Goal: Information Seeking & Learning: Learn about a topic

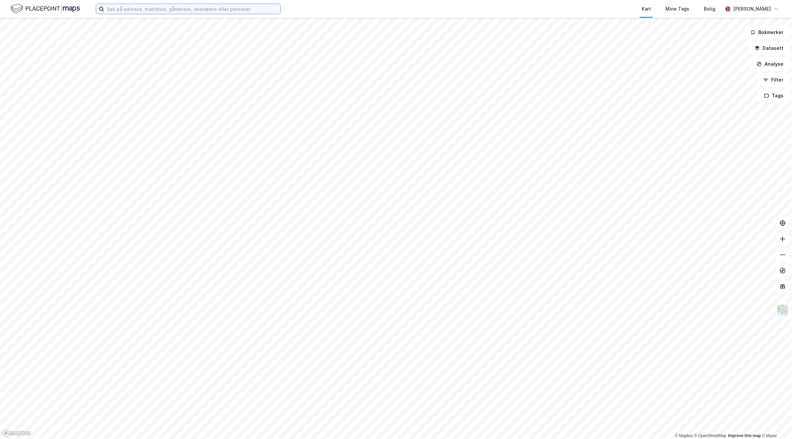
click at [200, 10] on input at bounding box center [192, 9] width 176 height 10
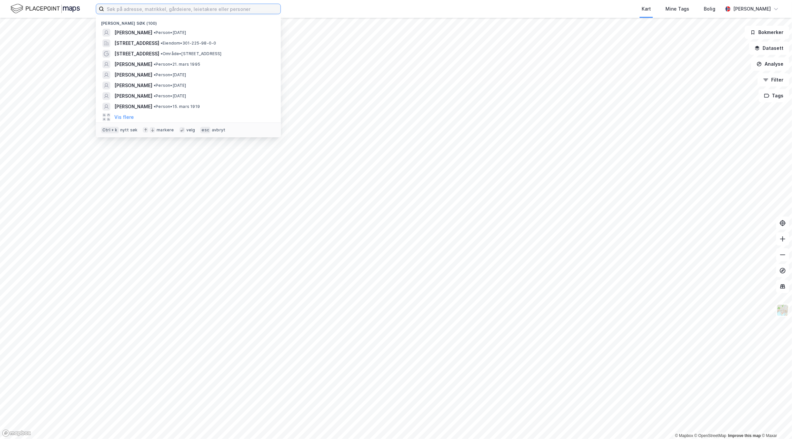
paste input "[PERSON_NAME]"
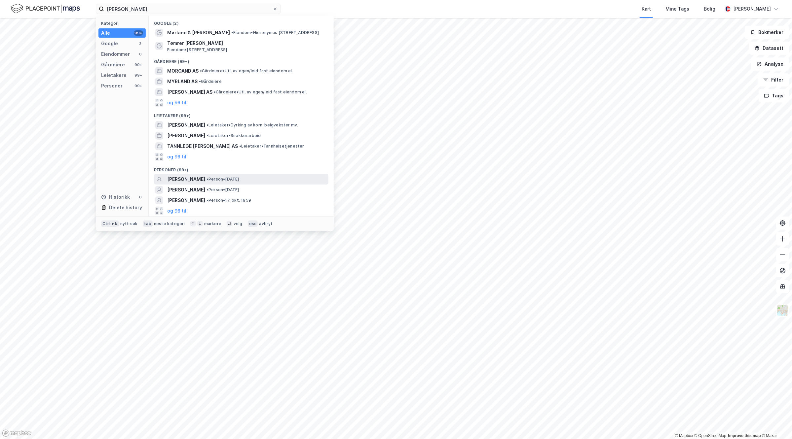
click at [273, 176] on div "[PERSON_NAME] • Person • [DATE]" at bounding box center [247, 179] width 160 height 8
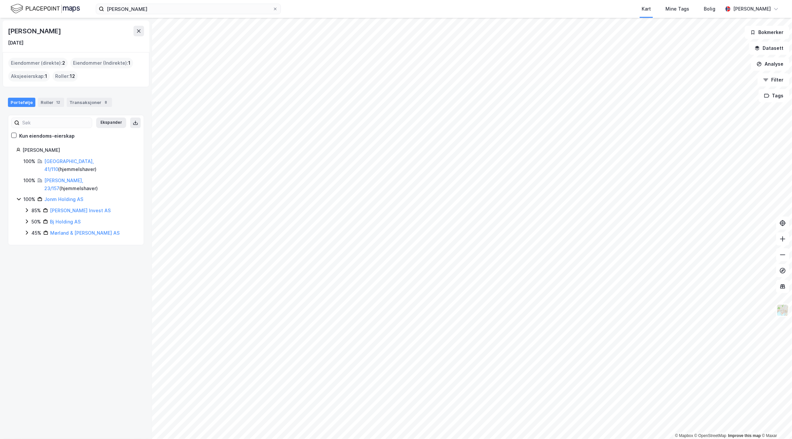
click at [28, 230] on icon at bounding box center [26, 232] width 5 height 5
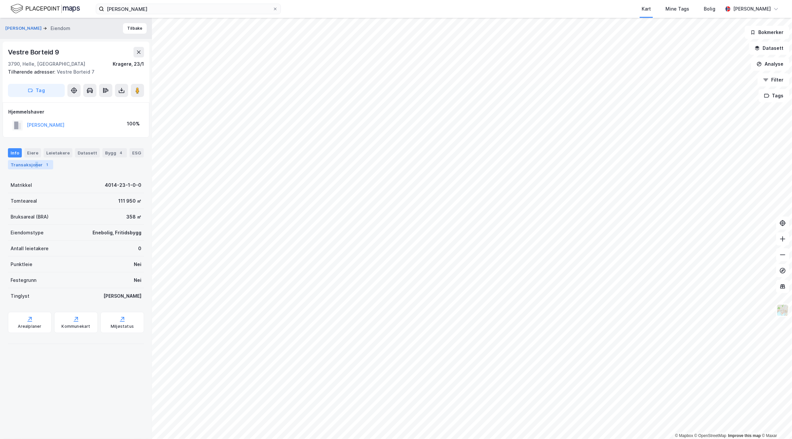
click at [51, 163] on div "Transaksjoner 1" at bounding box center [30, 164] width 45 height 9
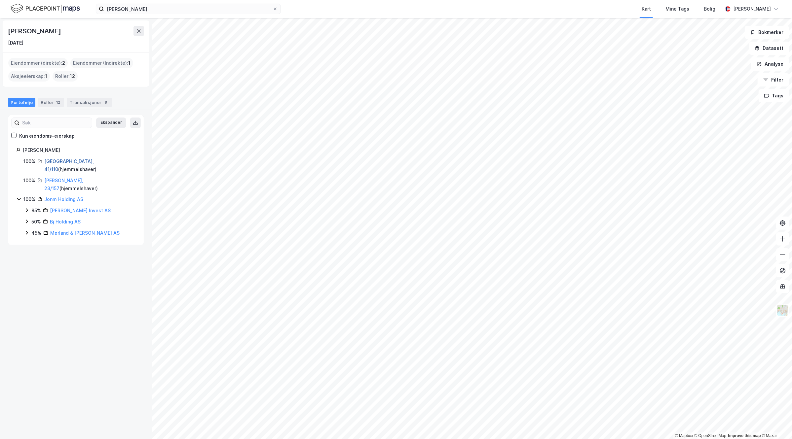
click at [57, 161] on link "[GEOGRAPHIC_DATA], 41/110" at bounding box center [69, 166] width 50 height 14
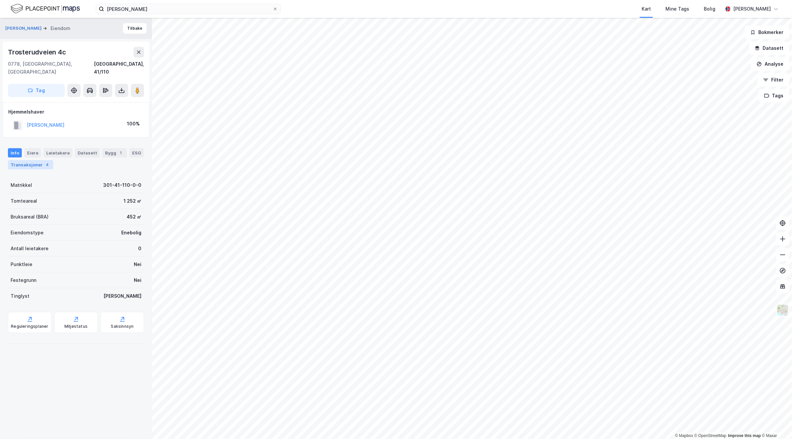
click at [48, 160] on div "Transaksjoner 4" at bounding box center [30, 164] width 45 height 9
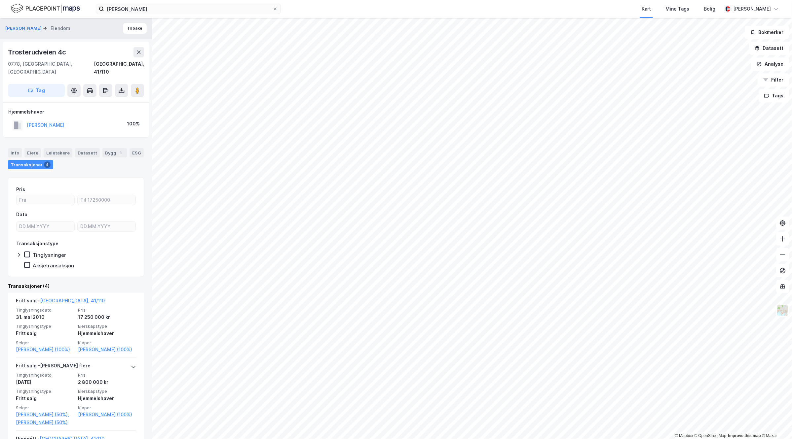
scroll to position [41, 0]
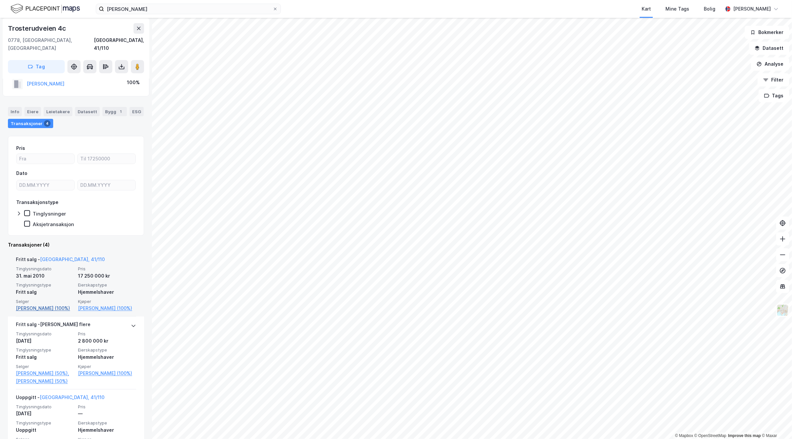
click at [42, 304] on link "[PERSON_NAME] (100%)" at bounding box center [45, 308] width 58 height 8
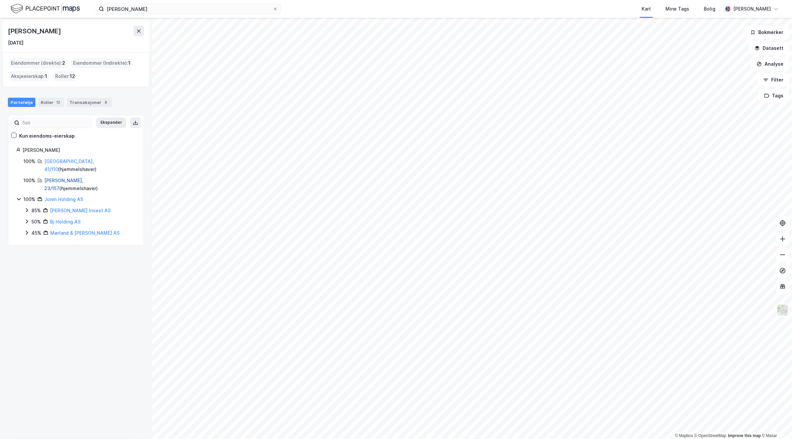
click at [66, 178] on link "[PERSON_NAME], 23/157" at bounding box center [63, 185] width 39 height 14
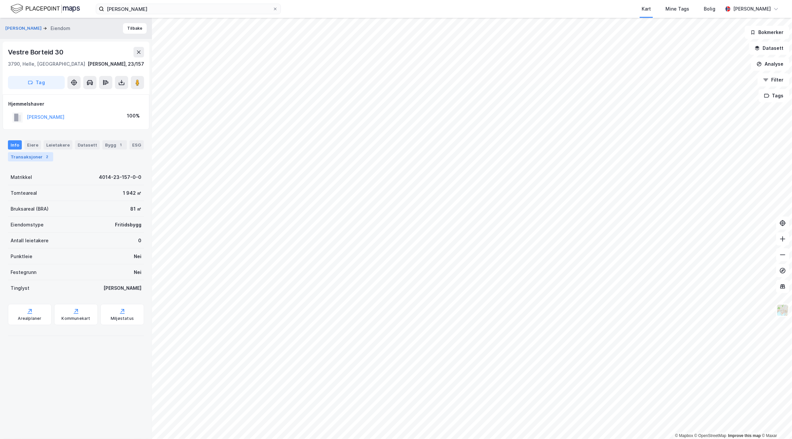
click at [51, 156] on div "2" at bounding box center [47, 157] width 7 height 7
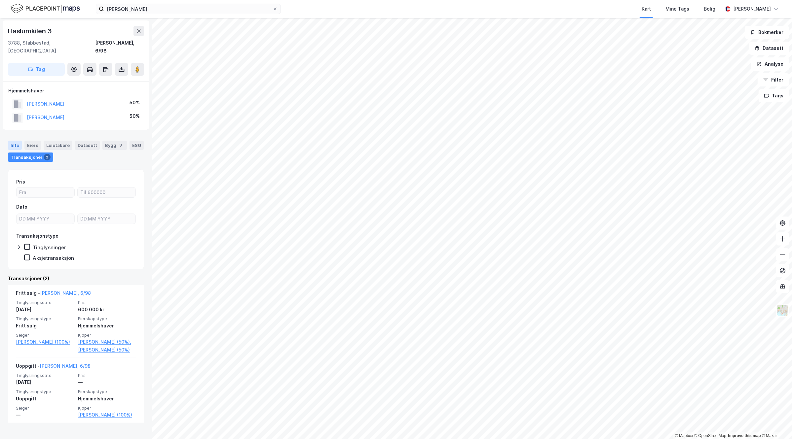
click at [13, 141] on div "Info" at bounding box center [15, 145] width 14 height 9
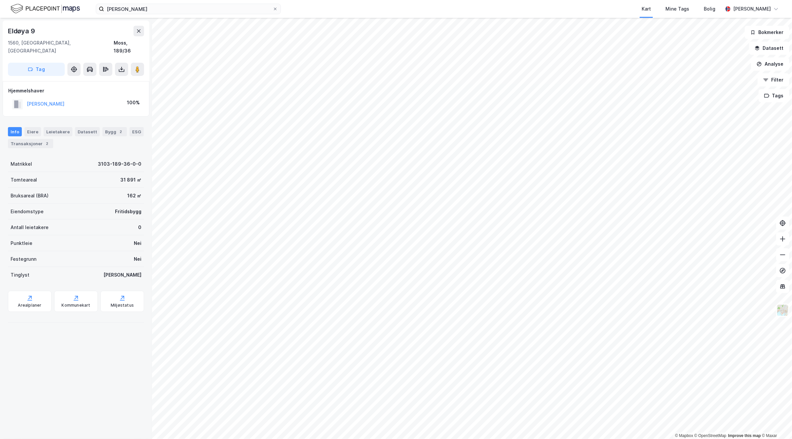
click at [343, 439] on html "[PERSON_NAME] Kart Mine Tags Bolig [PERSON_NAME] © Mapbox © OpenStreetMap Impro…" at bounding box center [396, 219] width 792 height 439
click at [42, 139] on div "Transaksjoner 3" at bounding box center [30, 143] width 45 height 9
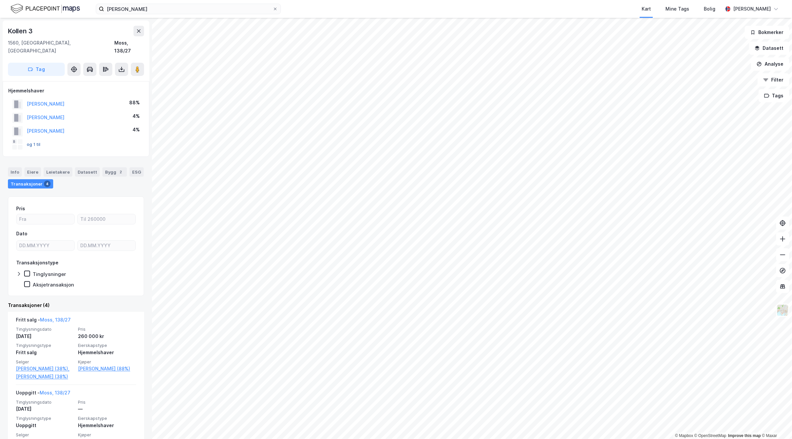
click at [0, 0] on button "og 1 til" at bounding box center [0, 0] width 0 height 0
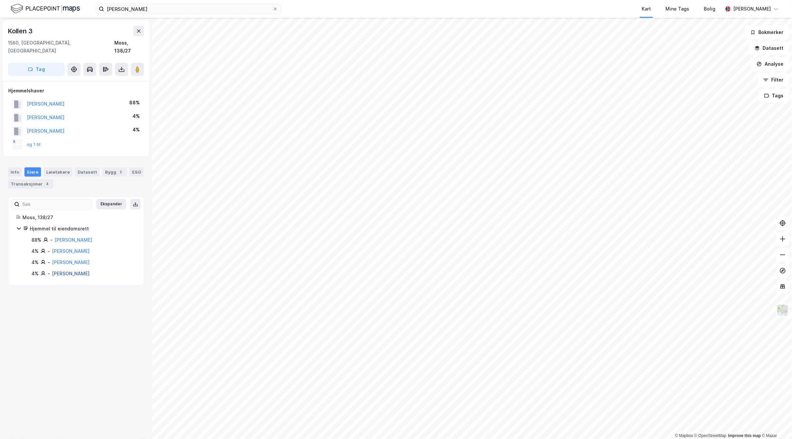
click at [67, 271] on link "[PERSON_NAME]" at bounding box center [71, 274] width 38 height 6
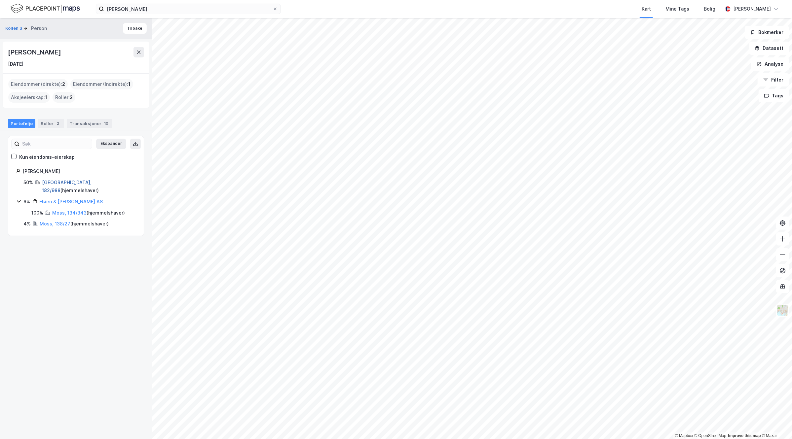
click at [59, 182] on link "[GEOGRAPHIC_DATA], 182/988" at bounding box center [67, 187] width 50 height 14
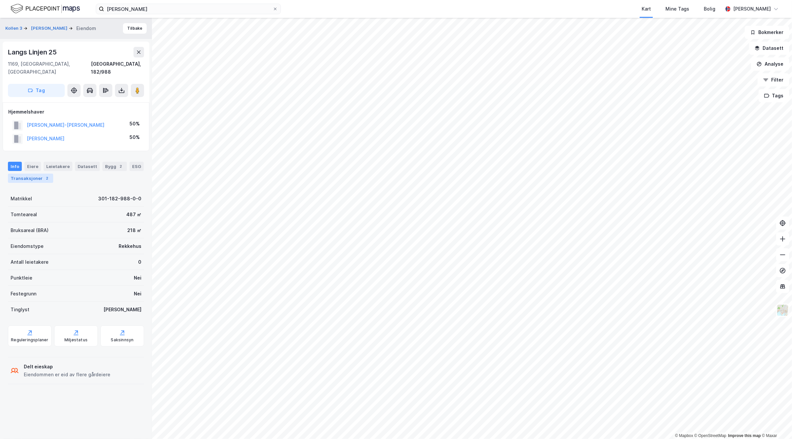
click at [40, 174] on div "Transaksjoner 2" at bounding box center [30, 178] width 45 height 9
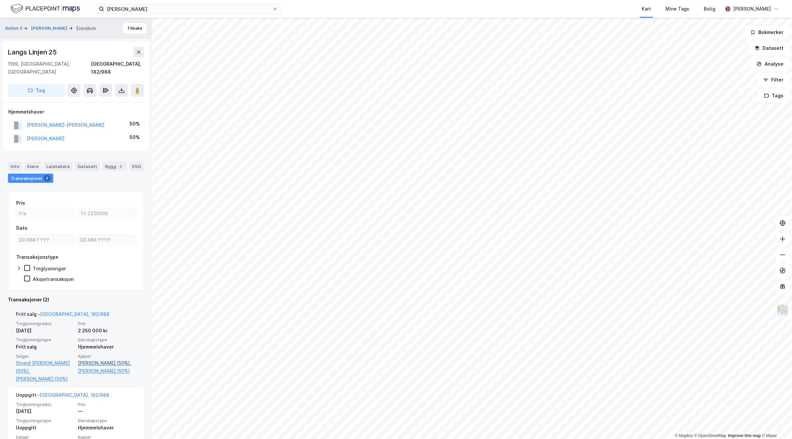
click at [101, 359] on link "[PERSON_NAME] (50%)," at bounding box center [107, 363] width 58 height 8
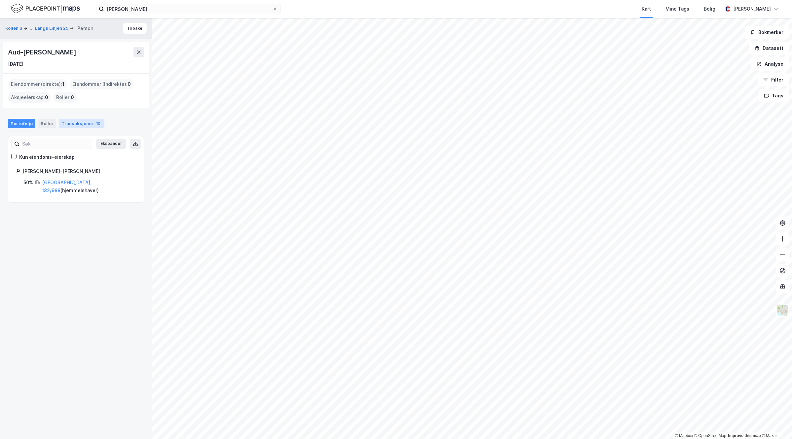
click at [80, 127] on div "Transaksjoner 10" at bounding box center [82, 123] width 46 height 9
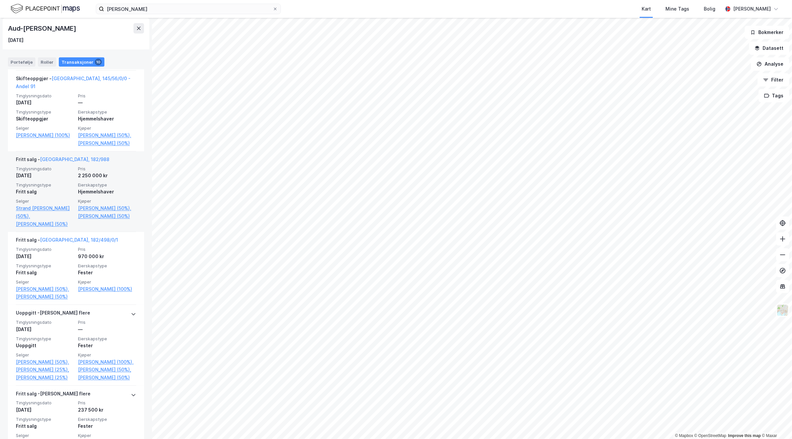
scroll to position [350, 0]
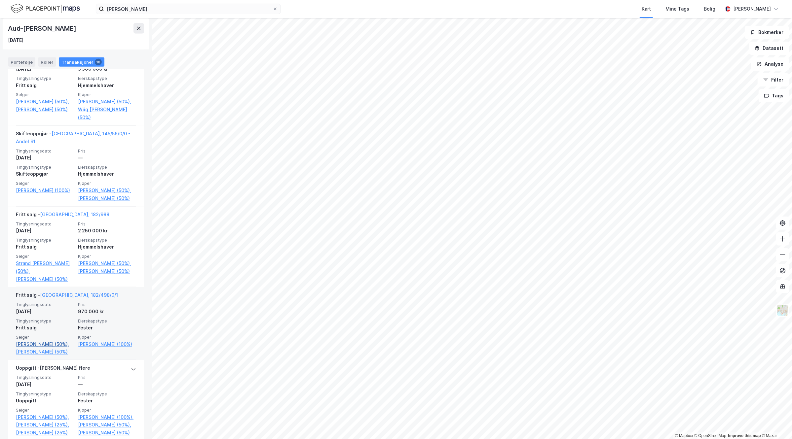
click at [40, 348] on link "[PERSON_NAME] (50%)," at bounding box center [45, 344] width 58 height 8
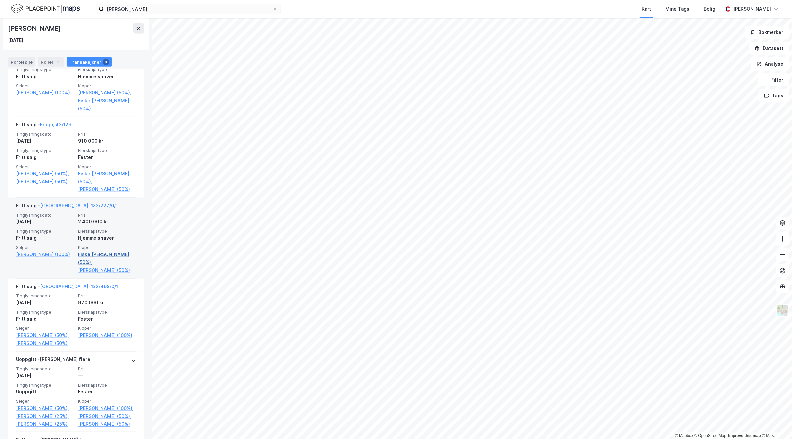
scroll to position [165, 0]
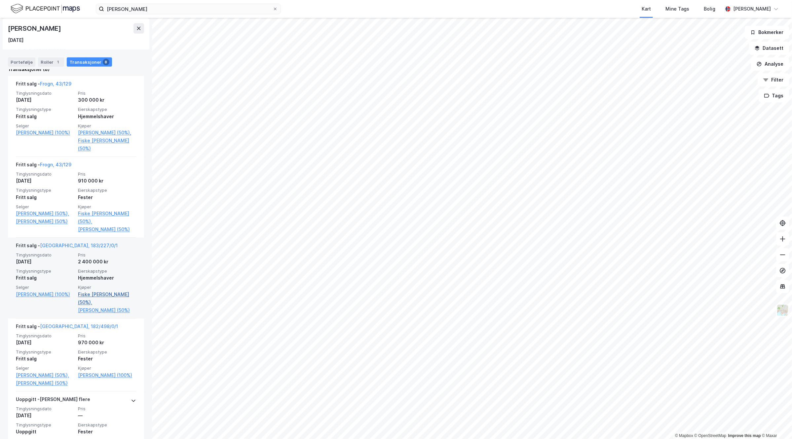
click at [101, 296] on link "Fiske [PERSON_NAME] (50%)," at bounding box center [107, 299] width 58 height 16
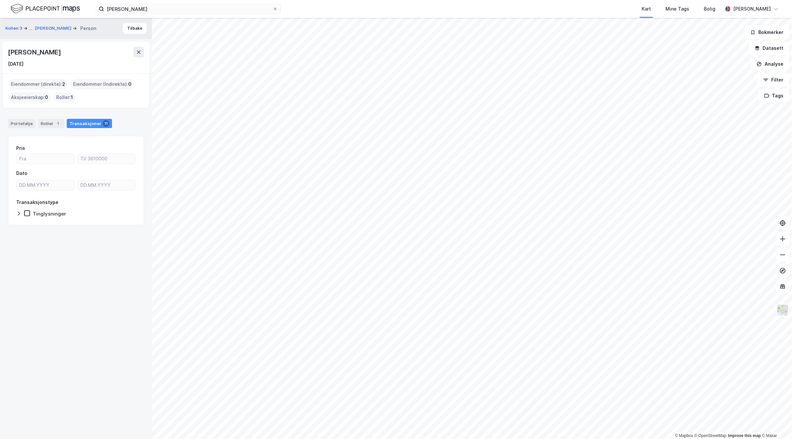
drag, startPoint x: 72, startPoint y: 51, endPoint x: 7, endPoint y: 51, distance: 64.7
click at [7, 51] on div "[PERSON_NAME] [DATE]" at bounding box center [76, 58] width 147 height 32
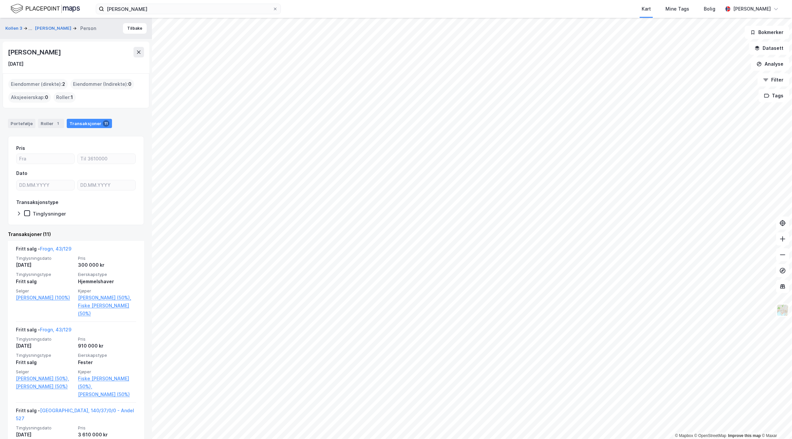
drag, startPoint x: 63, startPoint y: 68, endPoint x: 67, endPoint y: 57, distance: 11.5
click at [64, 68] on div "[DATE]" at bounding box center [76, 64] width 136 height 8
drag, startPoint x: 68, startPoint y: 53, endPoint x: 2, endPoint y: 53, distance: 66.7
click at [2, 53] on div "Kollen 3 ... [PERSON_NAME] Person Tilbake [PERSON_NAME] [DATE] Eiendommer (dire…" at bounding box center [76, 228] width 152 height 421
copy div "[PERSON_NAME]"
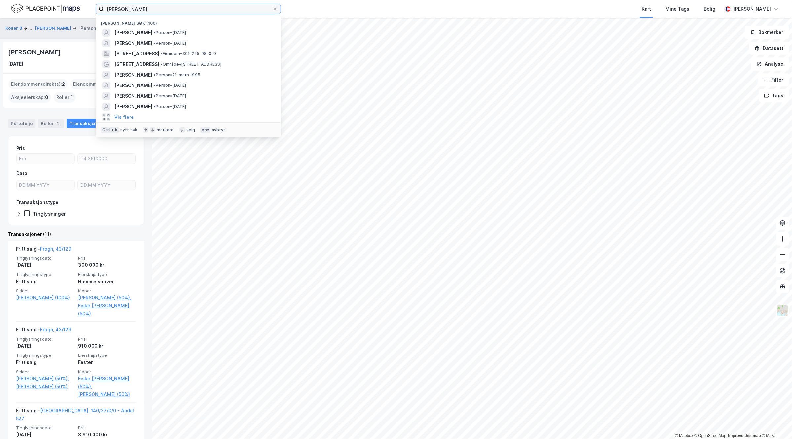
drag, startPoint x: 171, startPoint y: 4, endPoint x: 48, endPoint y: 11, distance: 123.0
click at [48, 11] on div "[PERSON_NAME] søk (100) [PERSON_NAME] • [DATE] [PERSON_NAME] • Person • [DATE][…" at bounding box center [396, 9] width 792 height 18
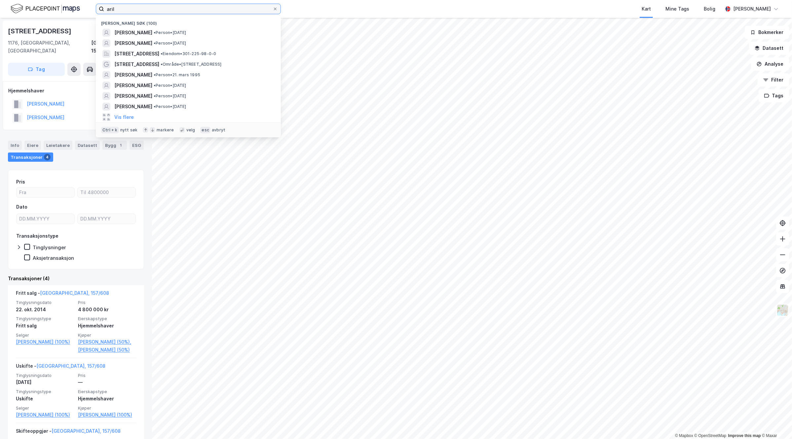
drag, startPoint x: 127, startPoint y: 7, endPoint x: 42, endPoint y: 3, distance: 85.3
click at [43, 3] on div "[PERSON_NAME] søk (100) [PERSON_NAME] • [DATE] [PERSON_NAME] • Person • [DATE][…" at bounding box center [396, 9] width 792 height 18
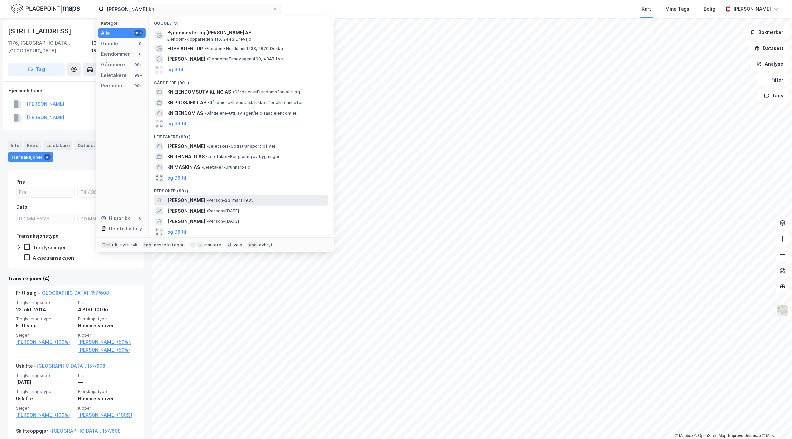
click at [257, 195] on div "[PERSON_NAME] • Person • [DATE]" at bounding box center [241, 200] width 174 height 11
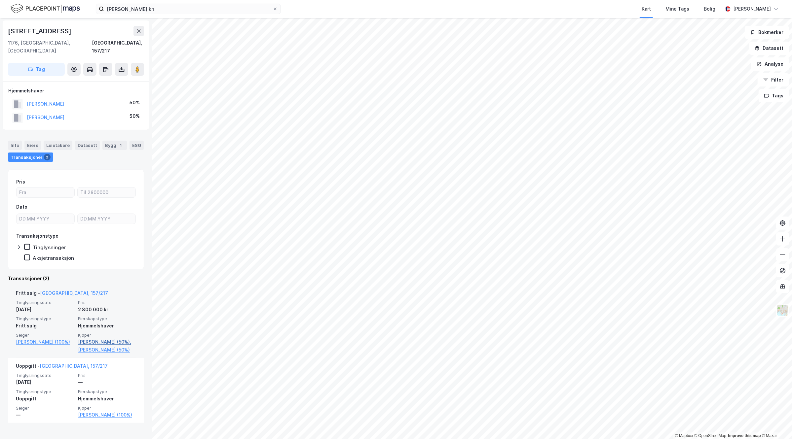
click at [91, 338] on link "[PERSON_NAME] (50%)," at bounding box center [107, 342] width 58 height 8
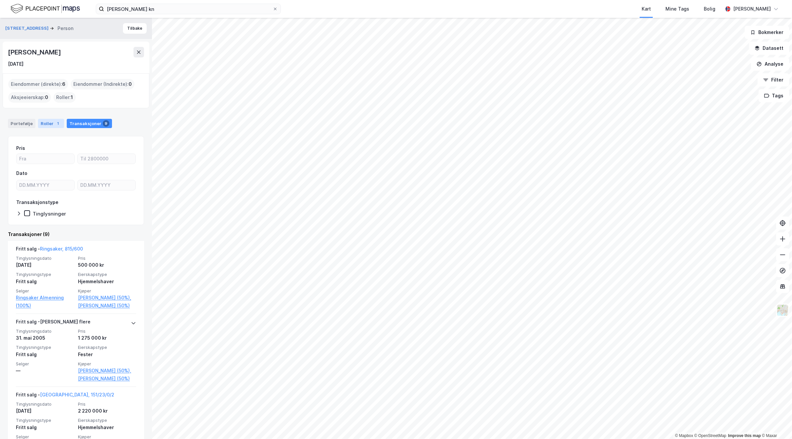
click at [47, 122] on div "Roller 1" at bounding box center [51, 123] width 26 height 9
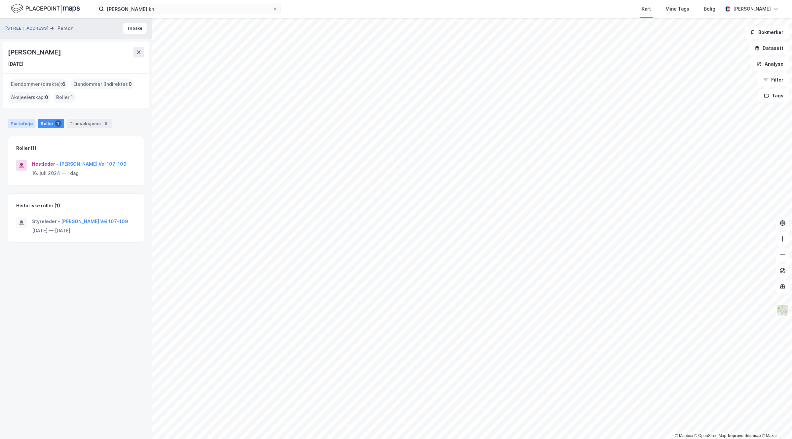
click at [20, 122] on div "Portefølje" at bounding box center [21, 123] width 27 height 9
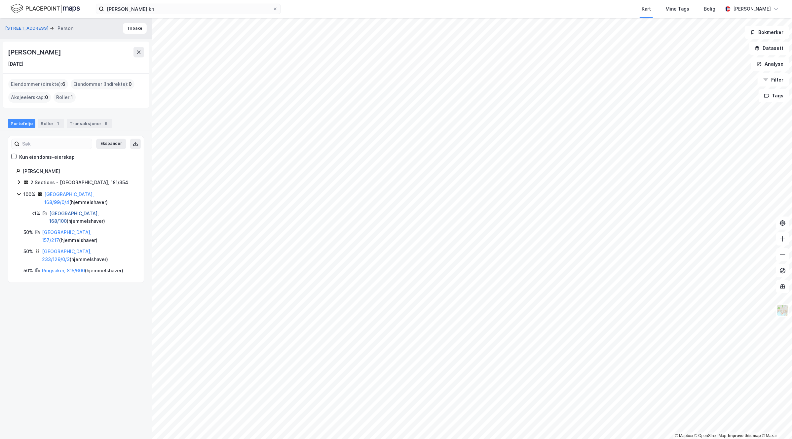
click at [55, 211] on link "[GEOGRAPHIC_DATA], 168/100" at bounding box center [74, 218] width 50 height 14
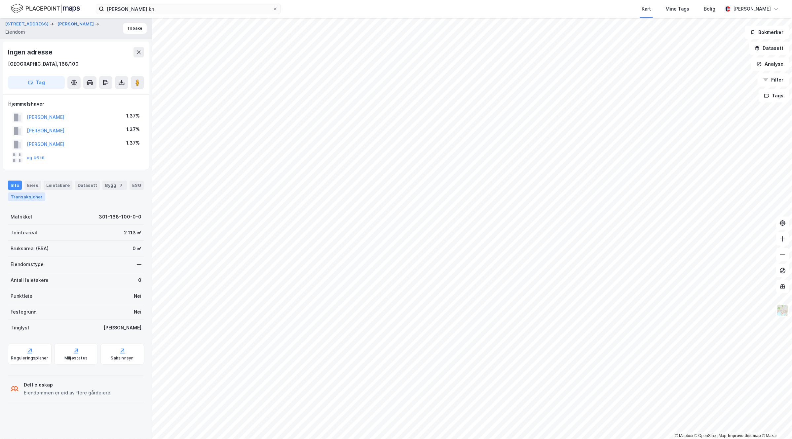
click at [38, 195] on div "Transaksjoner" at bounding box center [26, 197] width 37 height 9
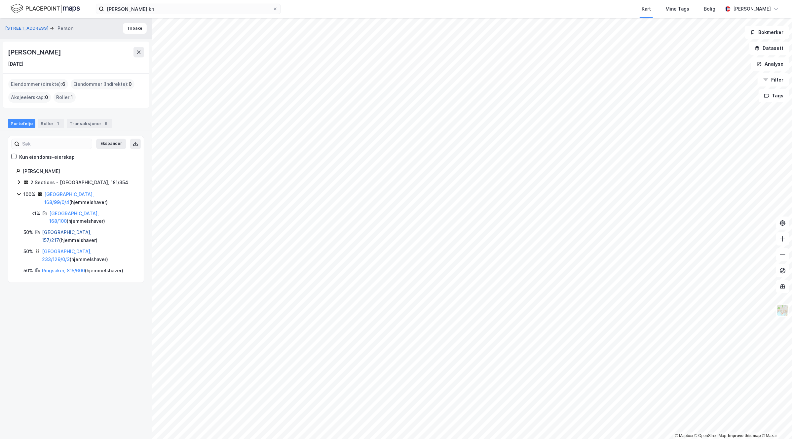
click at [59, 230] on link "[GEOGRAPHIC_DATA], 157/217" at bounding box center [67, 237] width 50 height 14
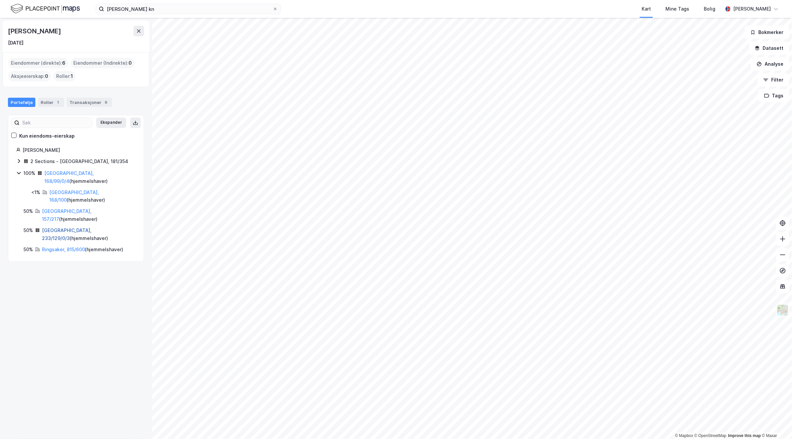
click at [59, 228] on link "[GEOGRAPHIC_DATA], 233/129/0/3" at bounding box center [67, 235] width 50 height 14
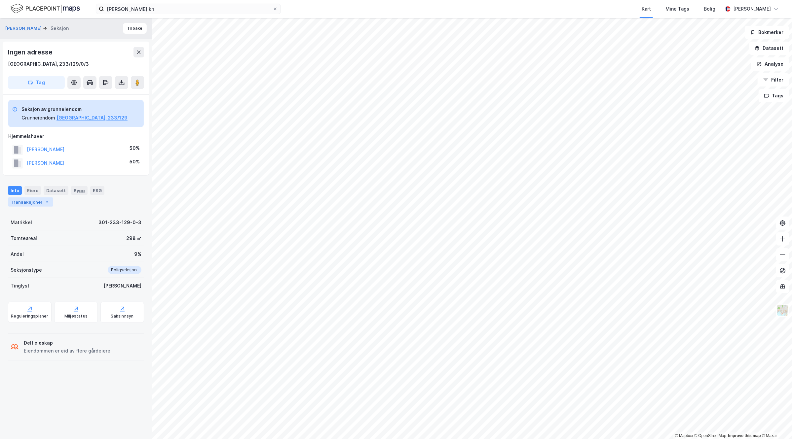
click at [32, 202] on div "Transaksjoner 2" at bounding box center [30, 201] width 45 height 9
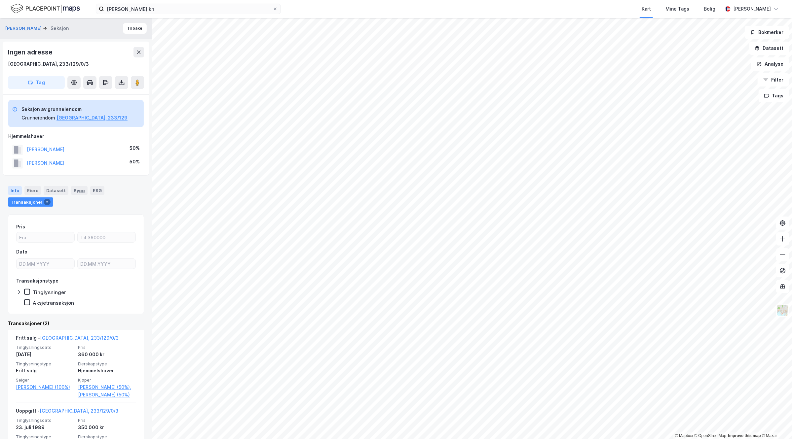
click at [14, 190] on div "Info" at bounding box center [15, 190] width 14 height 9
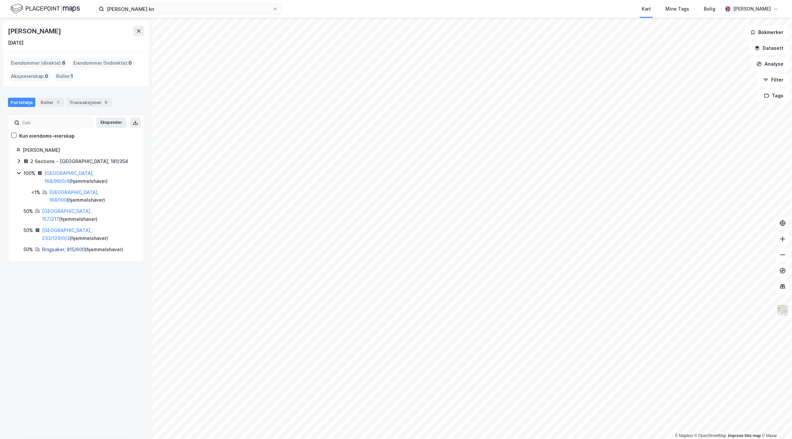
click at [60, 247] on link "Ringsaker, 815/600" at bounding box center [63, 250] width 43 height 6
click at [64, 173] on link "[GEOGRAPHIC_DATA], 168/99/0/4" at bounding box center [69, 177] width 50 height 14
click at [63, 174] on link "[GEOGRAPHIC_DATA], 168/99/0/4" at bounding box center [69, 177] width 50 height 14
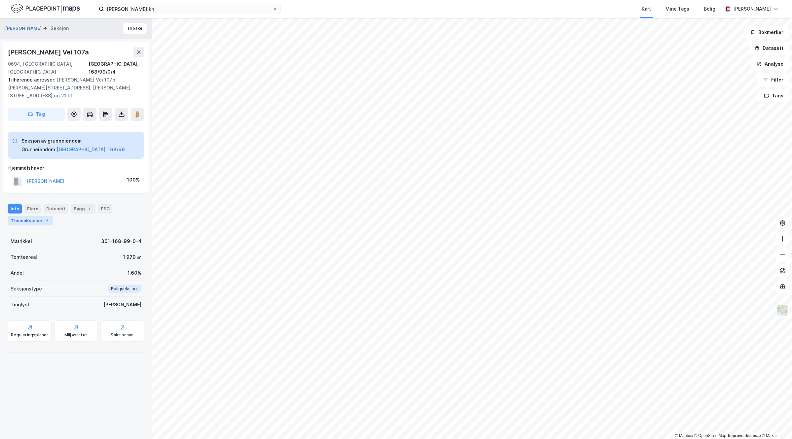
click at [42, 216] on div "Transaksjoner 2" at bounding box center [30, 220] width 45 height 9
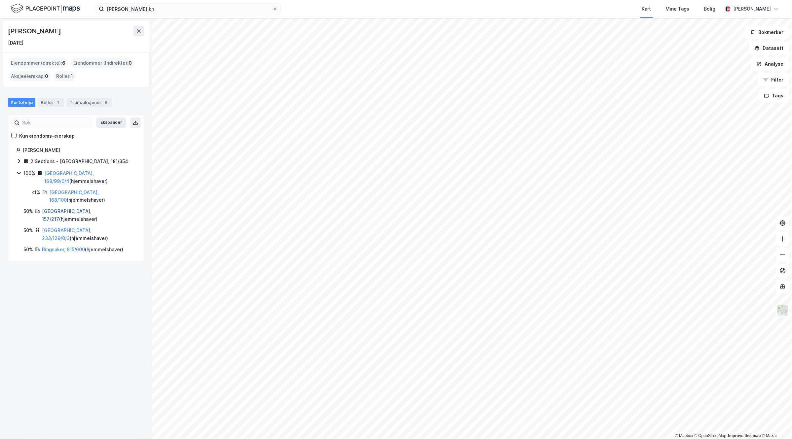
click at [58, 208] on link "[GEOGRAPHIC_DATA], 157/217" at bounding box center [67, 215] width 50 height 14
click at [64, 228] on link "[GEOGRAPHIC_DATA], 233/129/0/3" at bounding box center [67, 235] width 50 height 14
click at [60, 208] on link "[GEOGRAPHIC_DATA], 157/217" at bounding box center [67, 215] width 50 height 14
click at [62, 247] on link "Ringsaker, 815/600" at bounding box center [63, 250] width 43 height 6
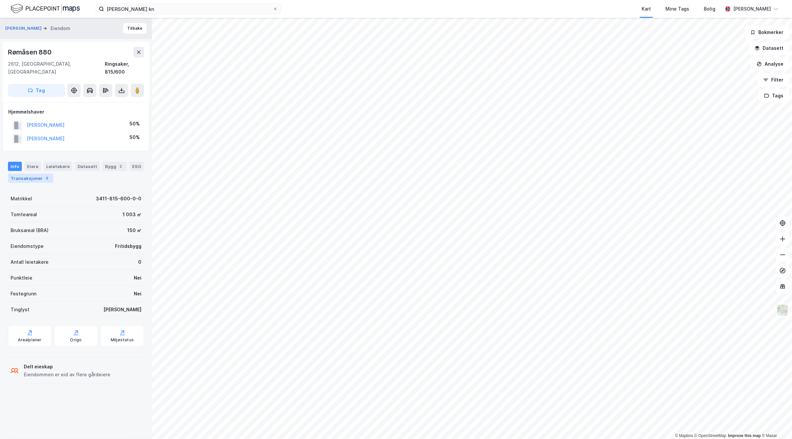
click at [53, 174] on div "Transaksjoner 3" at bounding box center [30, 178] width 45 height 9
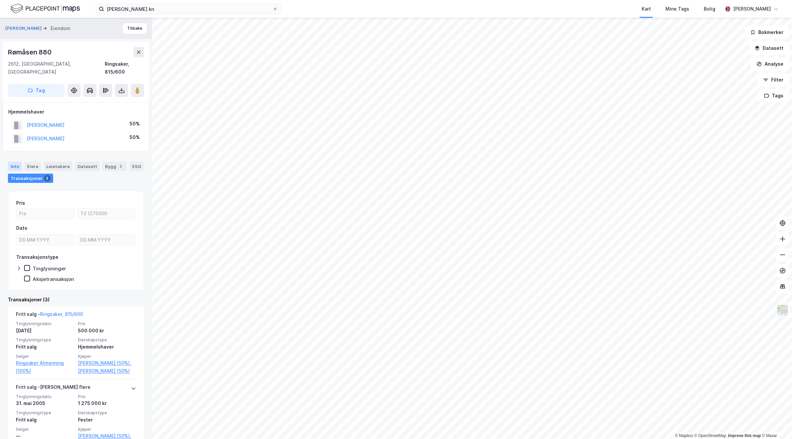
click at [17, 162] on div "Info" at bounding box center [15, 166] width 14 height 9
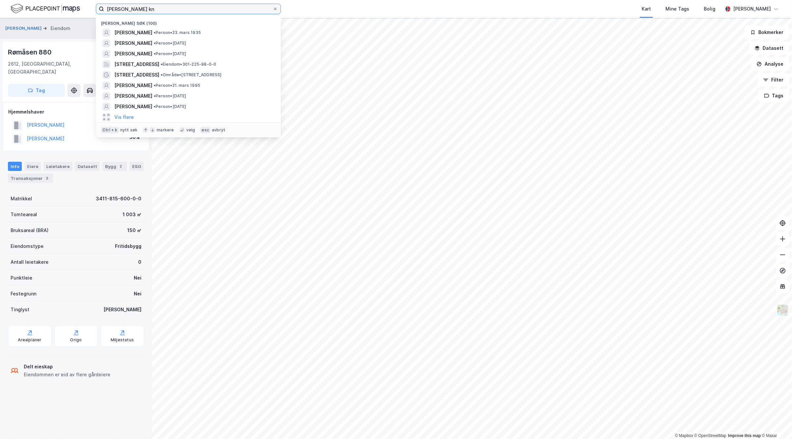
drag, startPoint x: 145, startPoint y: 6, endPoint x: 133, endPoint y: 6, distance: 12.2
click at [145, 6] on input "[PERSON_NAME] kn" at bounding box center [188, 9] width 168 height 10
drag, startPoint x: 133, startPoint y: 6, endPoint x: 34, endPoint y: 1, distance: 99.2
click at [35, 1] on div "[PERSON_NAME] kn Nylige søk (100) [PERSON_NAME] • Person • [DATE] [PERSON_NAME]…" at bounding box center [396, 9] width 792 height 18
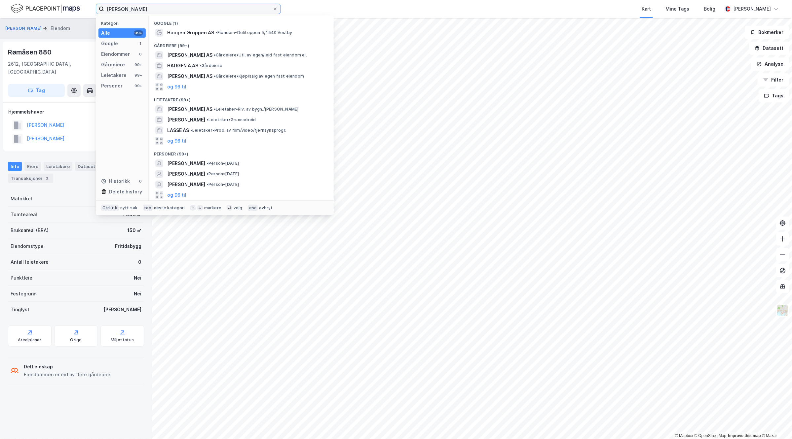
type input "[PERSON_NAME]"
click at [275, 11] on icon at bounding box center [275, 9] width 4 height 4
click at [272, 11] on input "[PERSON_NAME]" at bounding box center [188, 9] width 168 height 10
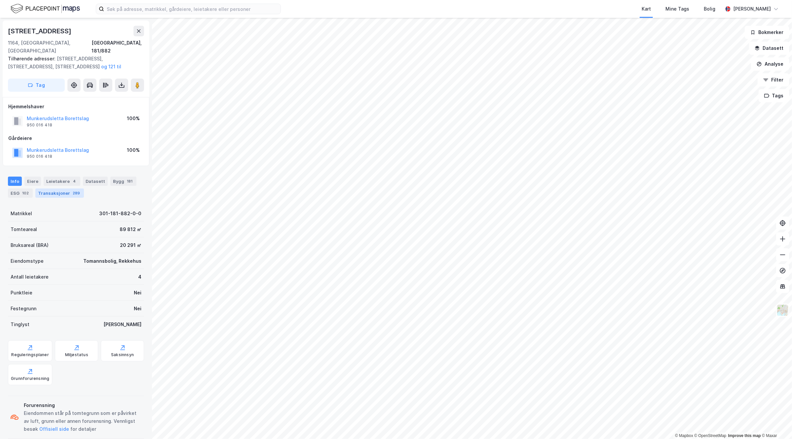
click at [64, 189] on div "Transaksjoner 289" at bounding box center [59, 193] width 49 height 9
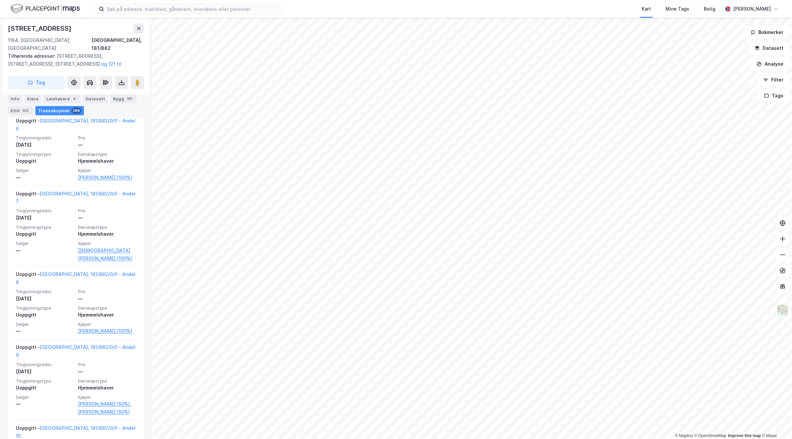
scroll to position [13936, 0]
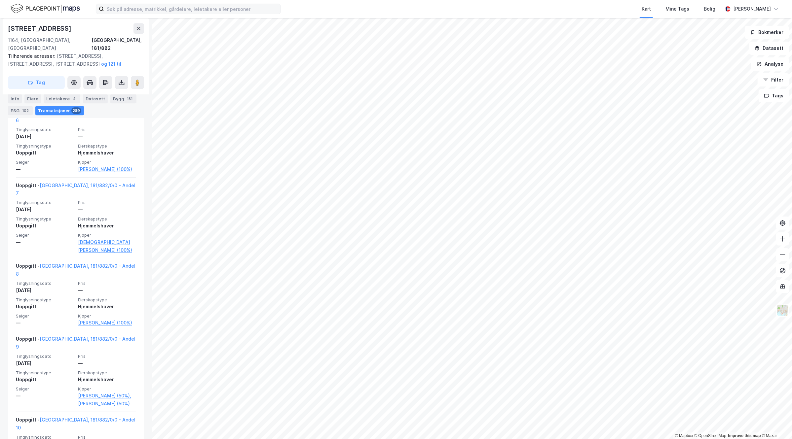
click at [177, 14] on label at bounding box center [188, 9] width 185 height 11
click at [177, 14] on input at bounding box center [192, 9] width 176 height 10
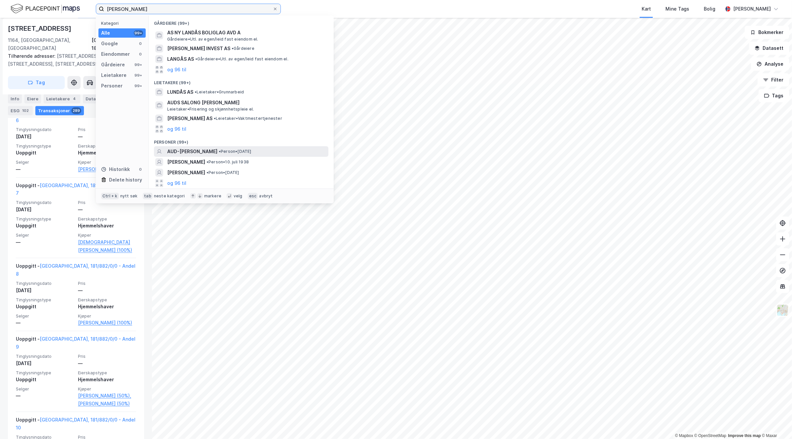
type input "aud lunaas"
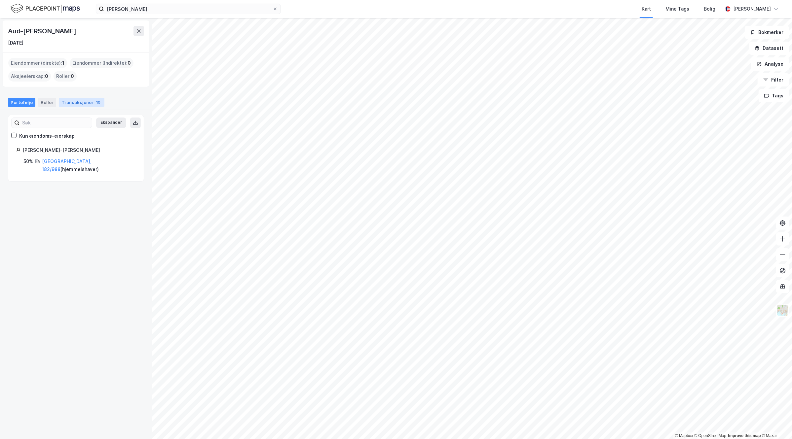
click at [81, 100] on div "Transaksjoner 10" at bounding box center [82, 102] width 46 height 9
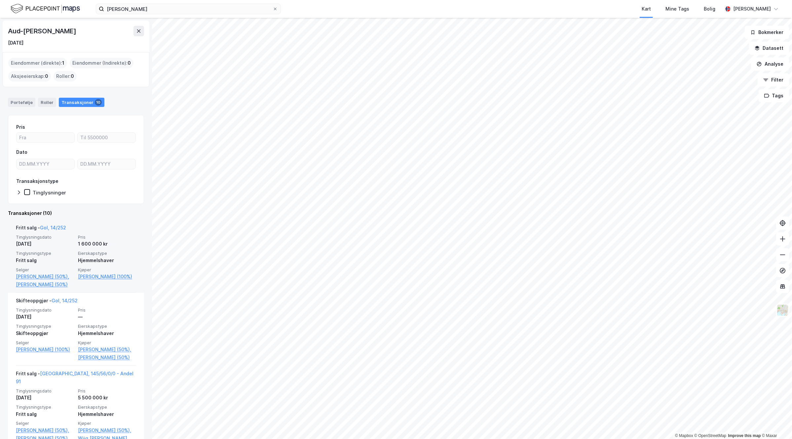
scroll to position [41, 0]
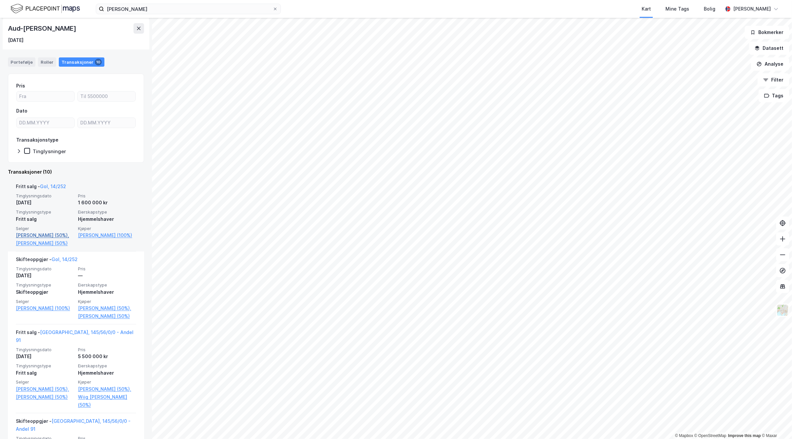
click at [39, 236] on link "[PERSON_NAME] (50%)," at bounding box center [45, 235] width 58 height 8
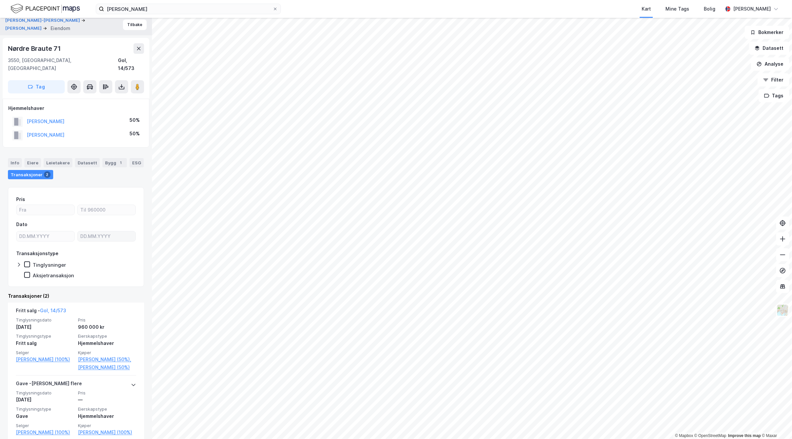
scroll to position [4, 0]
click at [0, 0] on button "HAUGEN JORUNN" at bounding box center [0, 0] width 0 height 0
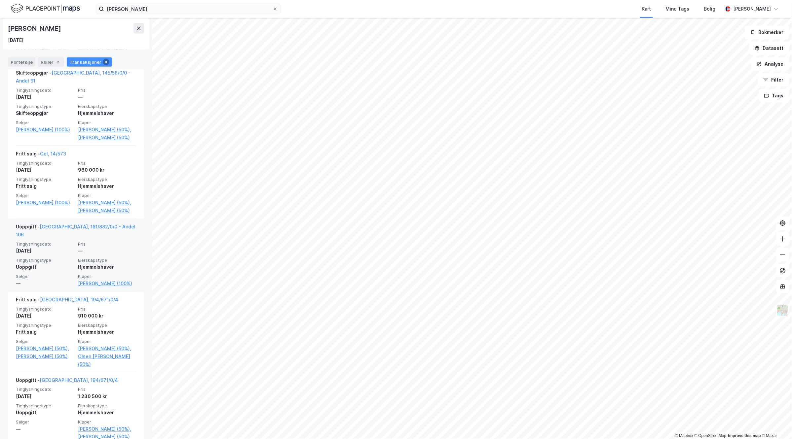
scroll to position [433, 0]
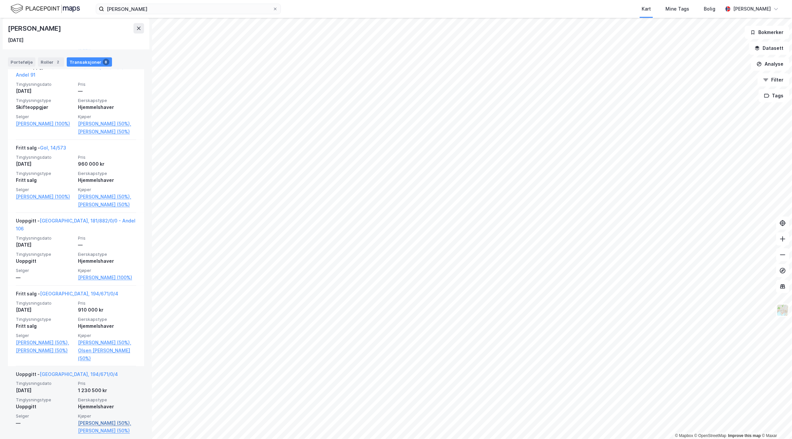
click at [94, 420] on link "Petersen Lasse (50%)," at bounding box center [107, 424] width 58 height 8
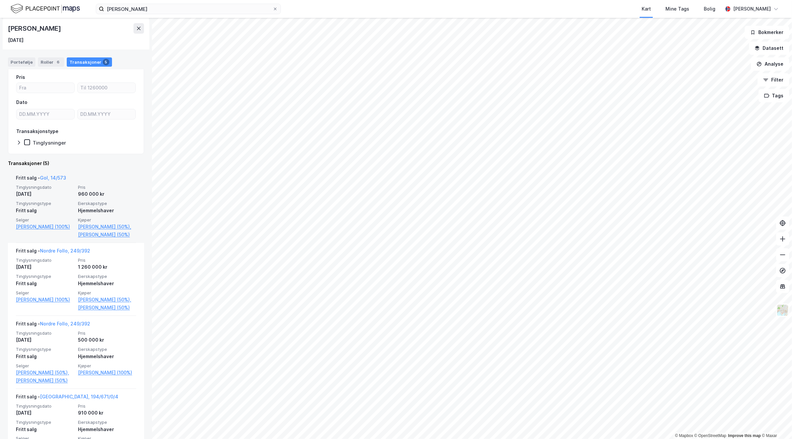
scroll to position [83, 0]
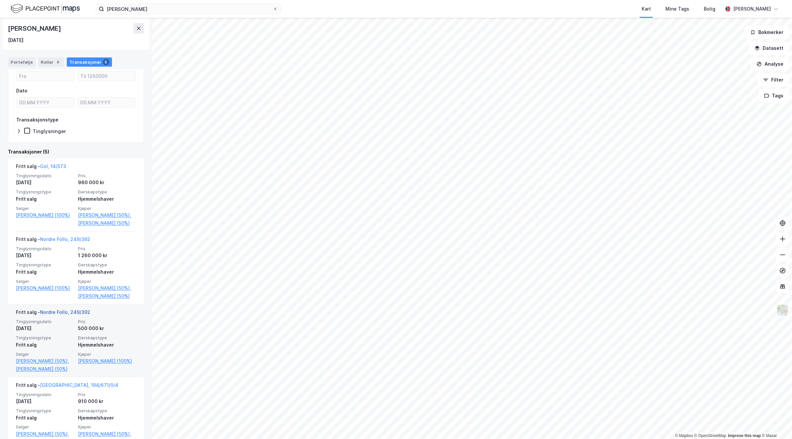
click at [65, 315] on link "Nordre Follo, 249/392" at bounding box center [65, 312] width 50 height 6
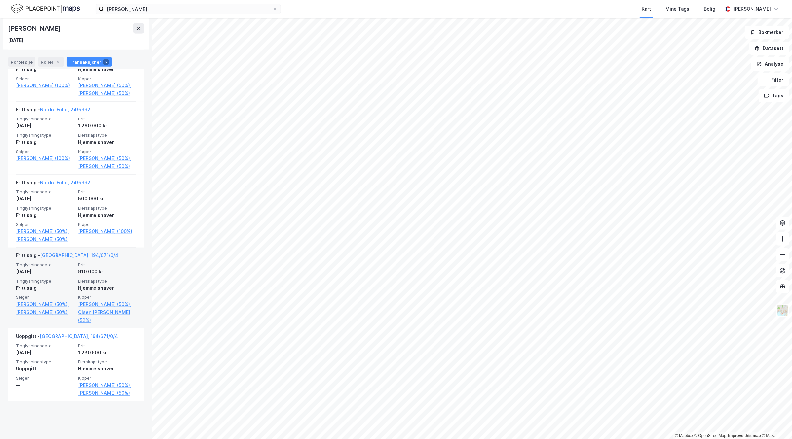
scroll to position [214, 0]
click at [61, 257] on link "Oslo, 194/671/0/4" at bounding box center [79, 254] width 78 height 6
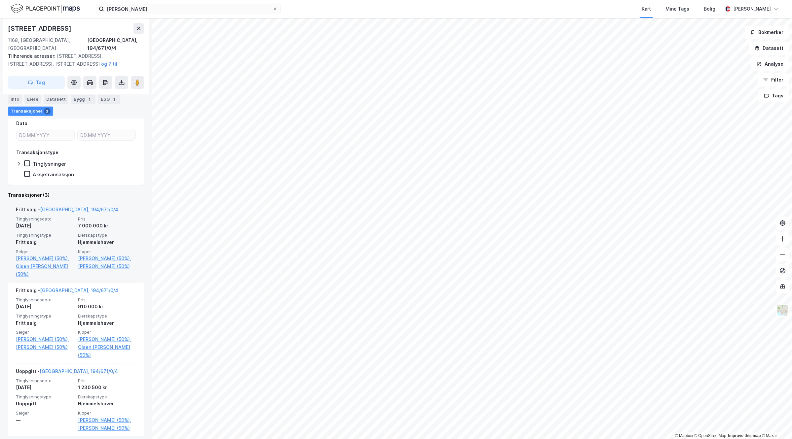
scroll to position [165, 0]
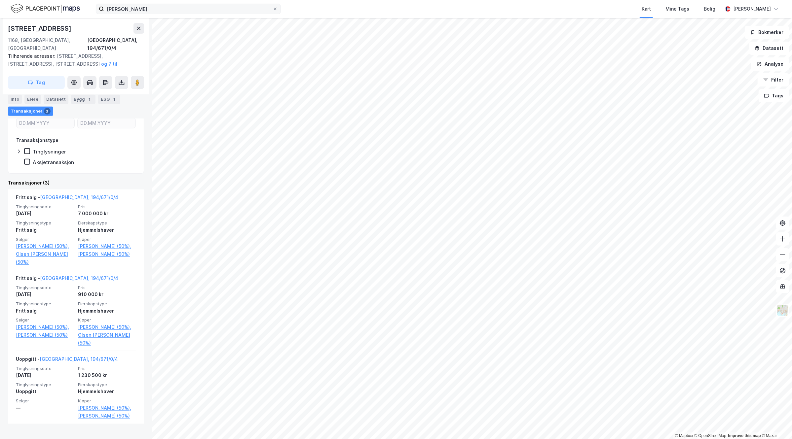
click at [276, 8] on icon at bounding box center [275, 9] width 4 height 4
click at [272, 8] on input "aud lunaas" at bounding box center [188, 9] width 168 height 10
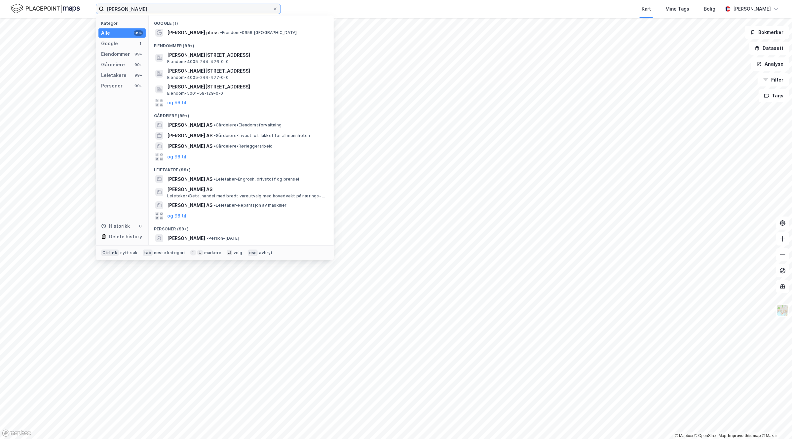
type input "harald huysman"
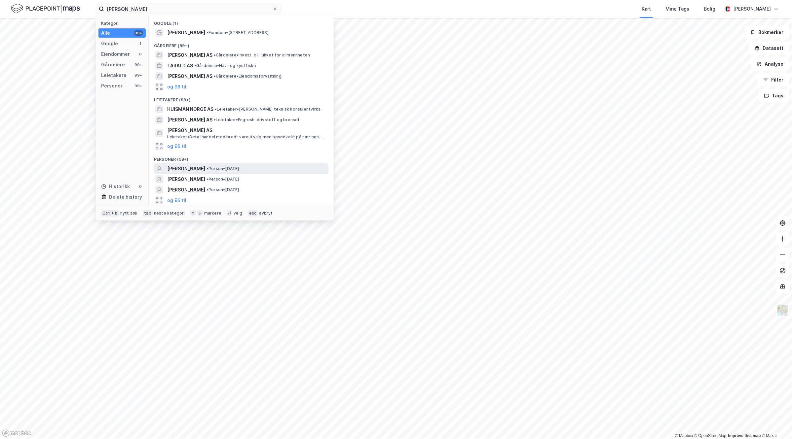
click at [270, 167] on div "HARALD HUYSMAN • Person • 7. jan. 1959" at bounding box center [247, 169] width 160 height 8
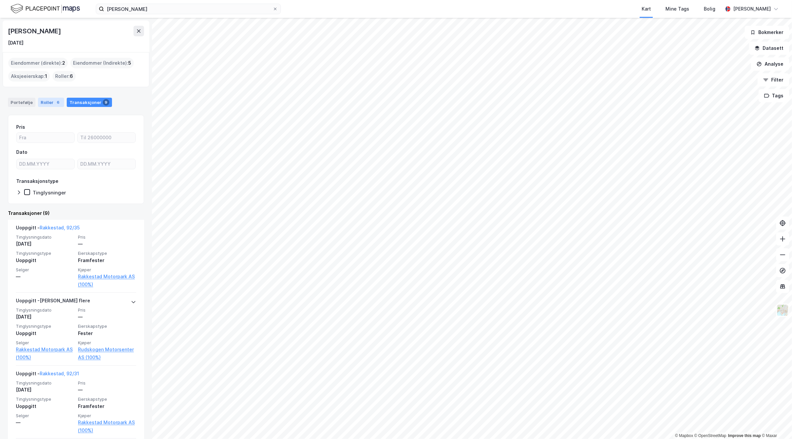
click at [42, 100] on div "Roller 6" at bounding box center [51, 102] width 26 height 9
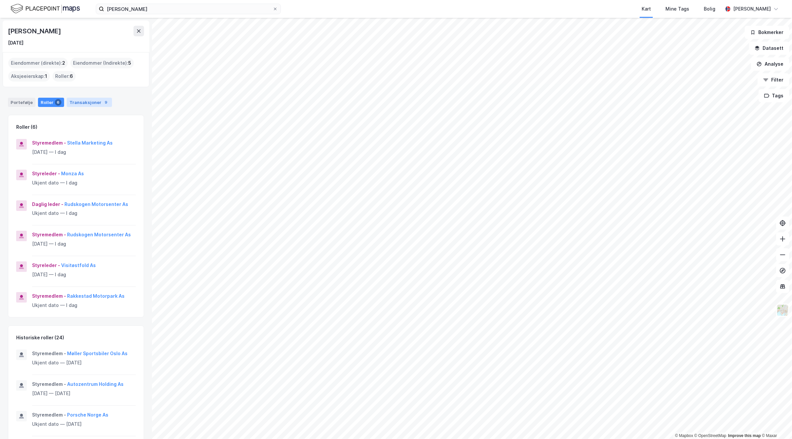
click at [89, 106] on div "Transaksjoner 9" at bounding box center [89, 102] width 45 height 9
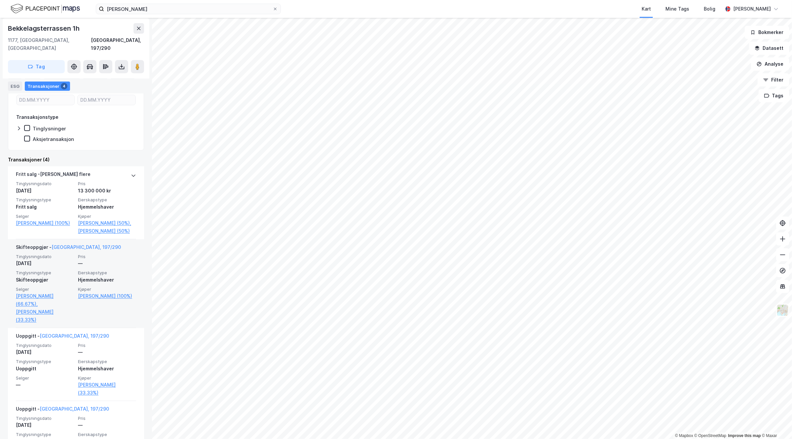
scroll to position [124, 0]
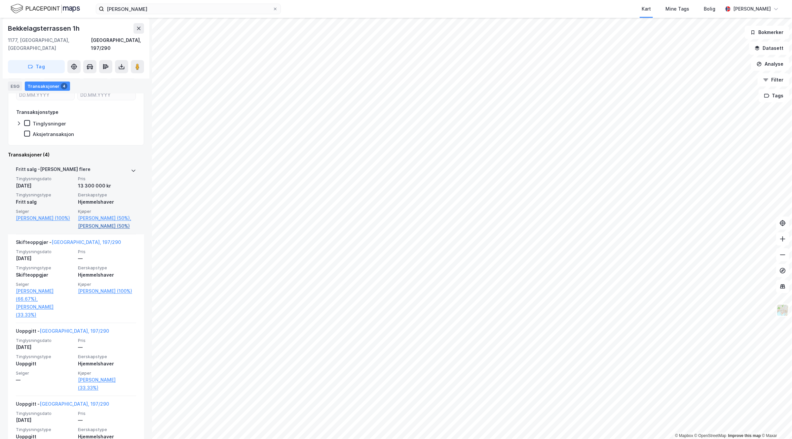
click at [90, 222] on link "Huysman Marianne Johnsen (50%)" at bounding box center [107, 226] width 58 height 8
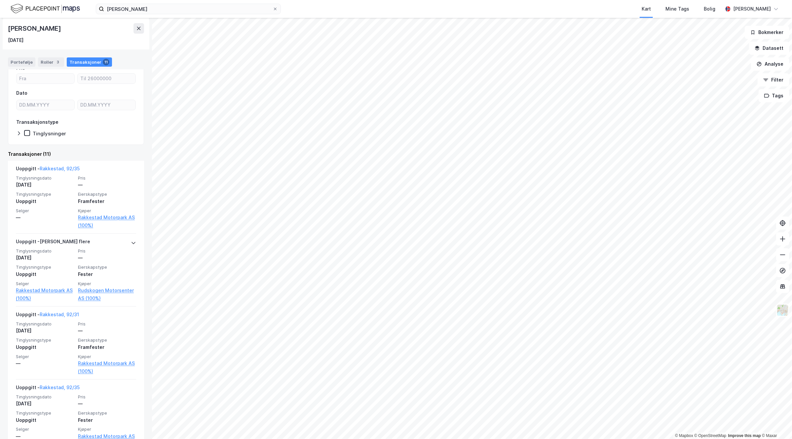
scroll to position [83, 0]
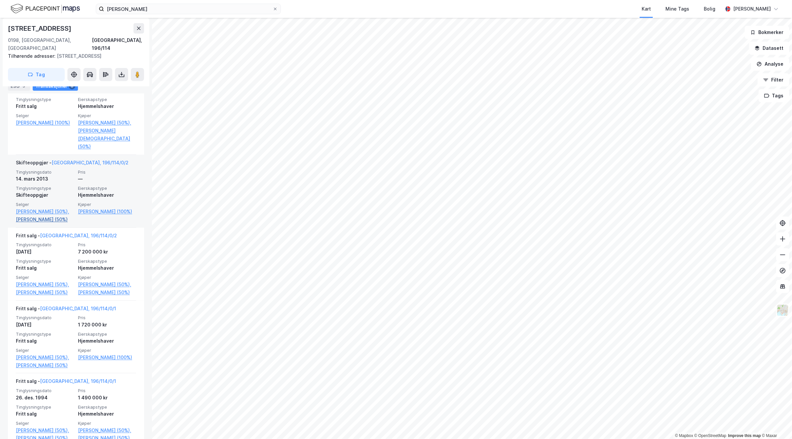
scroll to position [289, 0]
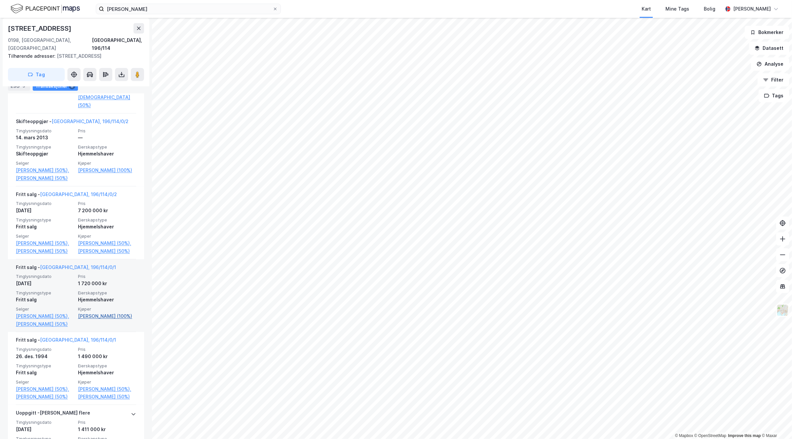
click at [107, 320] on link "Frøiland Arne (100%)" at bounding box center [107, 316] width 58 height 8
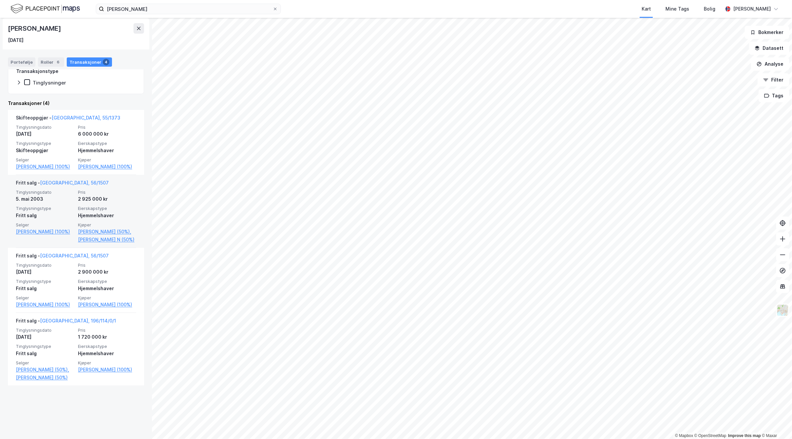
scroll to position [133, 0]
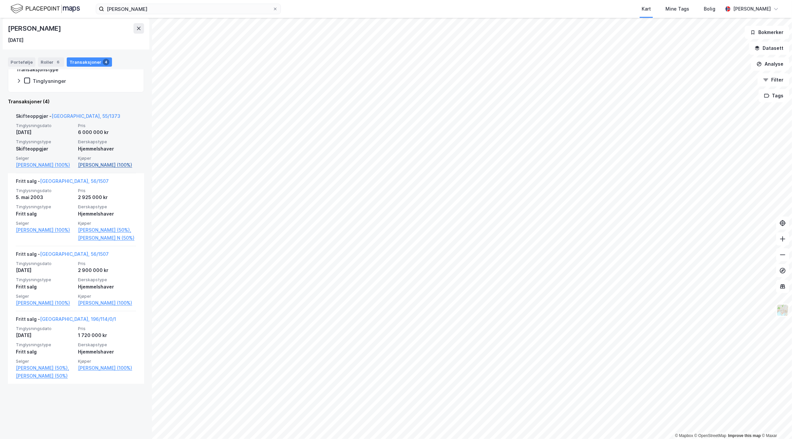
click at [97, 163] on link "Frøiland Arne (100%)" at bounding box center [107, 165] width 58 height 8
click at [52, 58] on div "Roller 6" at bounding box center [51, 61] width 26 height 9
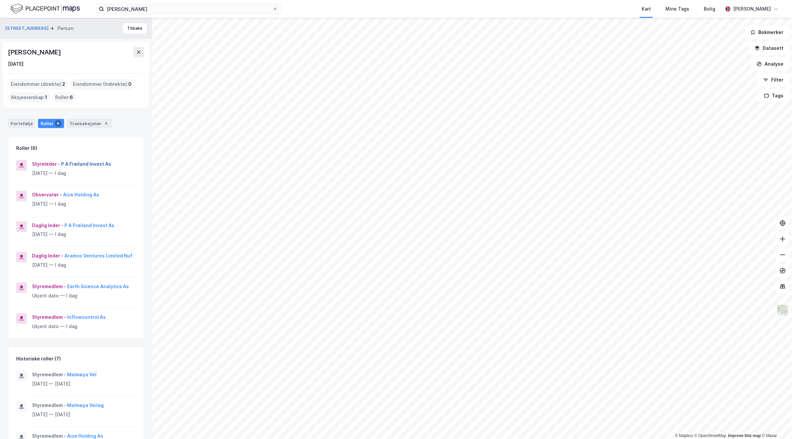
click at [0, 0] on button "P A Frøiland Invest As" at bounding box center [0, 0] width 0 height 0
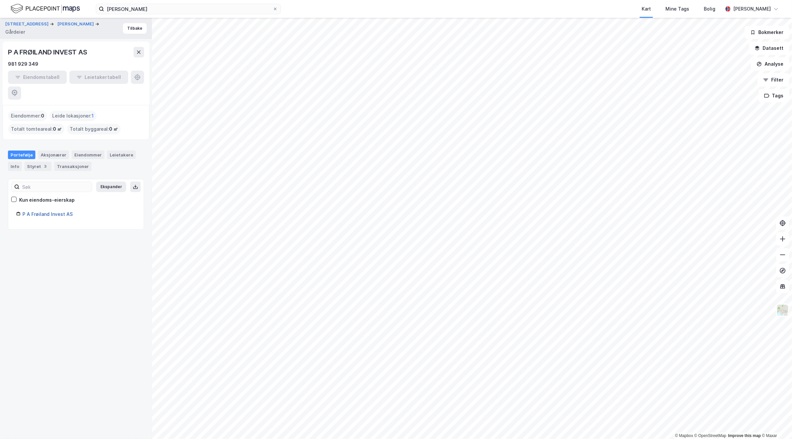
click at [55, 211] on link "P A Frøiland Invest AS" at bounding box center [47, 214] width 50 height 6
click at [32, 211] on link "P A Frøiland Invest AS" at bounding box center [47, 214] width 50 height 6
click at [40, 162] on div "Styret 3" at bounding box center [37, 166] width 27 height 9
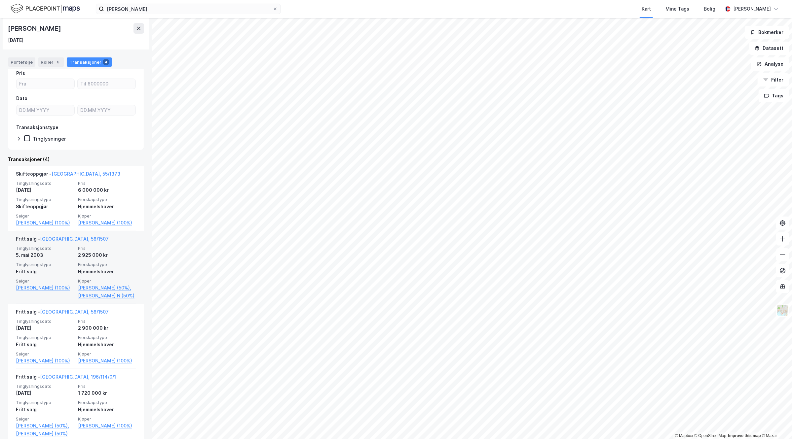
scroll to position [83, 0]
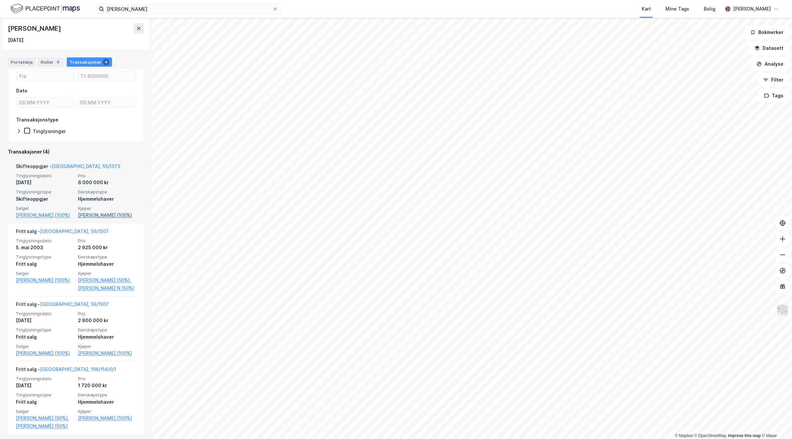
click at [92, 215] on link "Frøiland Arne (100%)" at bounding box center [107, 215] width 58 height 8
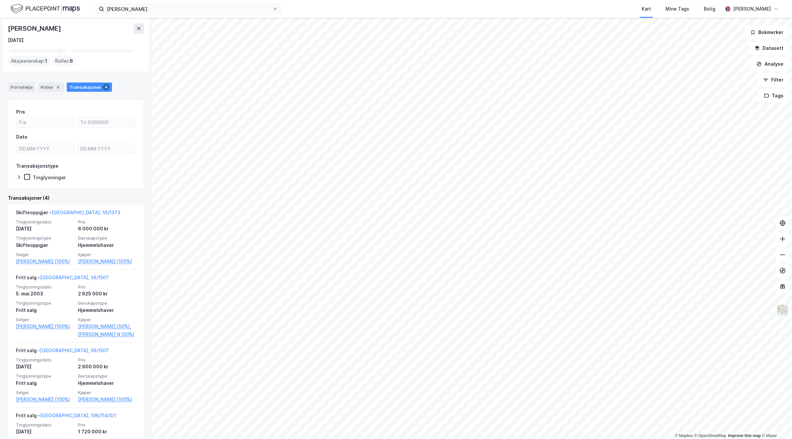
scroll to position [0, 0]
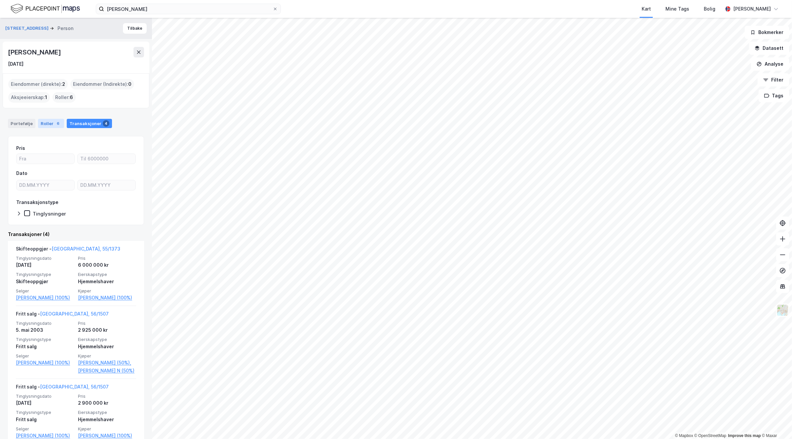
click at [43, 126] on div "Roller 6" at bounding box center [51, 123] width 26 height 9
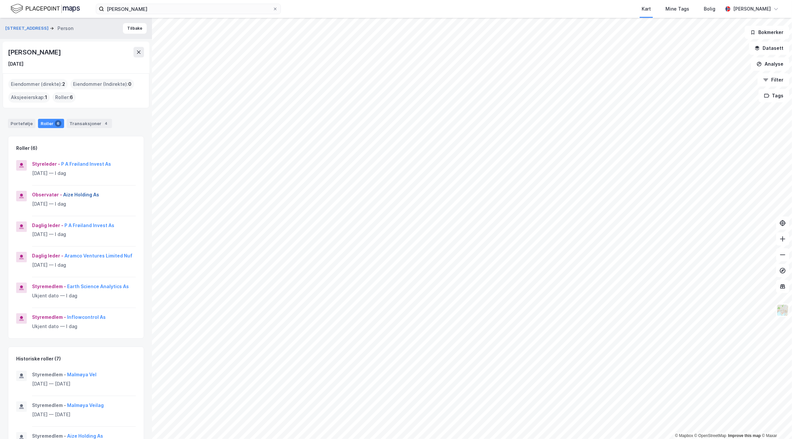
click at [0, 0] on button "Aize Holding As" at bounding box center [0, 0] width 0 height 0
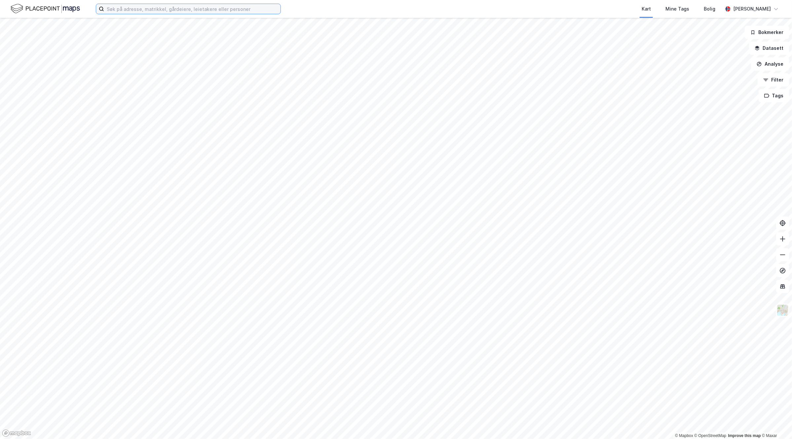
click at [143, 9] on input at bounding box center [192, 9] width 176 height 10
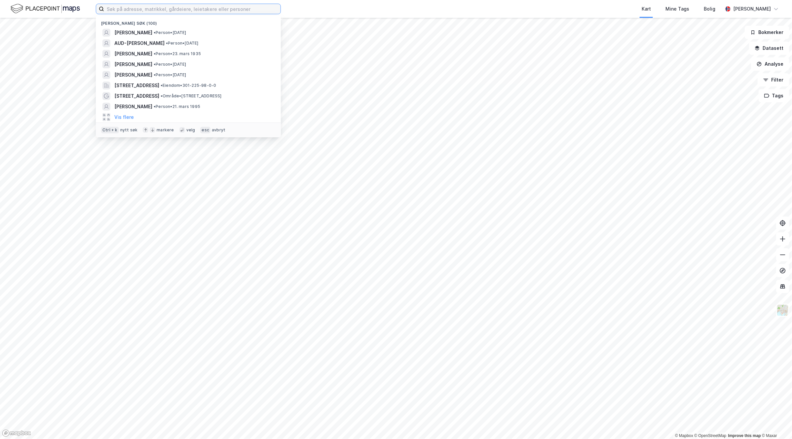
paste input "[PERSON_NAME]"
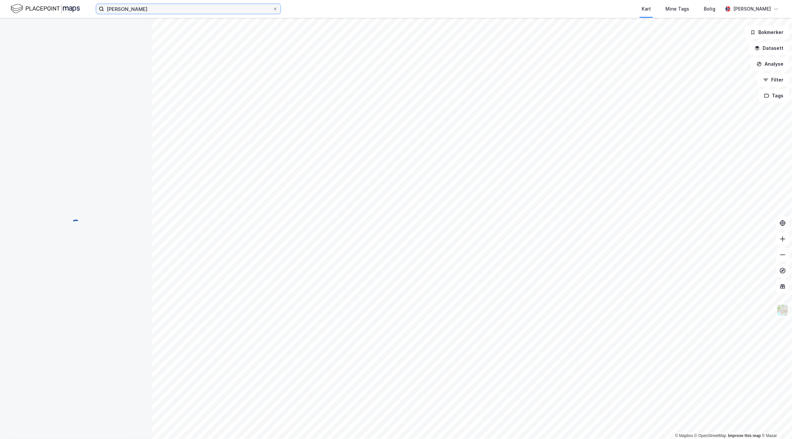
click at [167, 9] on input "Charlotte Bang-Hansen" at bounding box center [188, 9] width 168 height 10
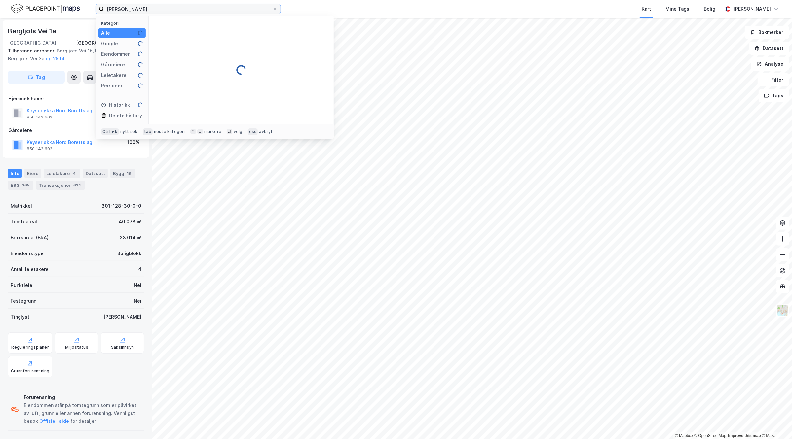
type input "Charlotte Bang-Hansen"
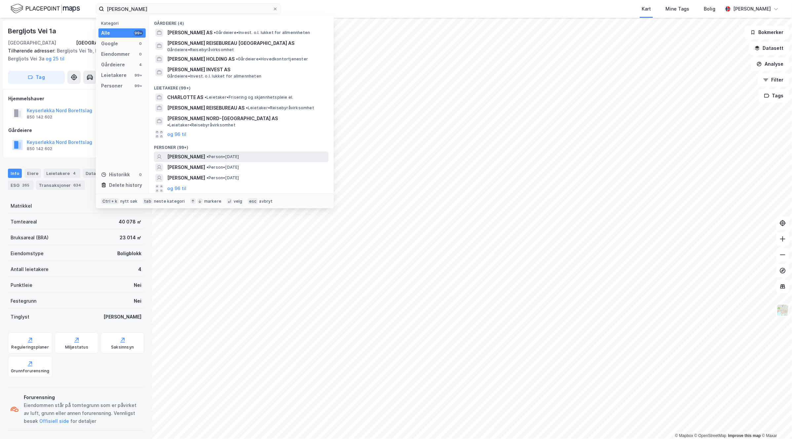
click at [239, 154] on span "• Person • 19. juli 1976" at bounding box center [222, 156] width 33 height 5
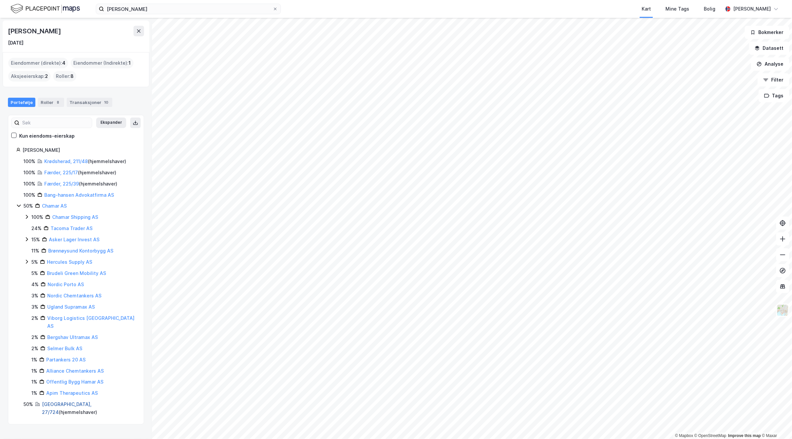
click at [54, 402] on link "Oslo, 27/724" at bounding box center [67, 409] width 50 height 14
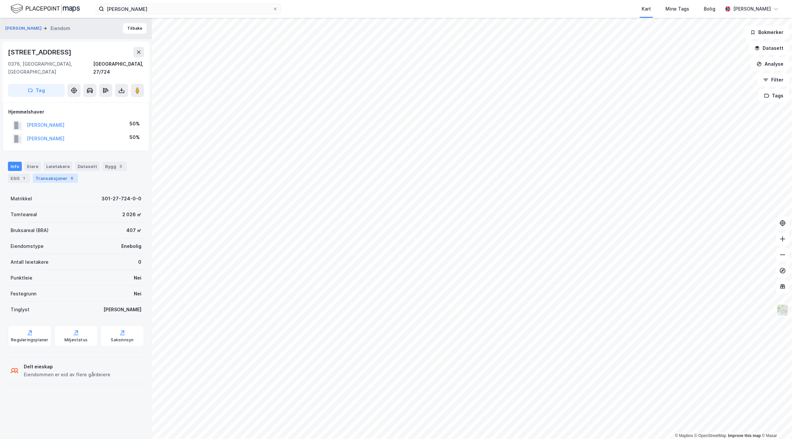
click at [63, 174] on div "Transaksjoner 6" at bounding box center [55, 178] width 45 height 9
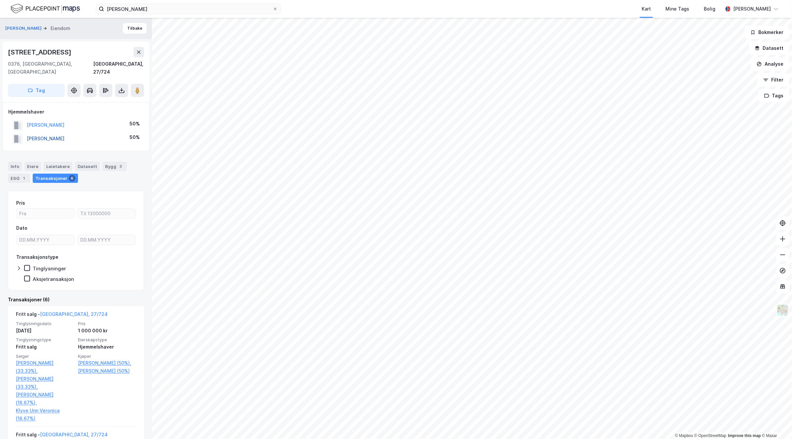
click at [0, 0] on button "BANG-HANSEN VIGGO HENRIK" at bounding box center [0, 0] width 0 height 0
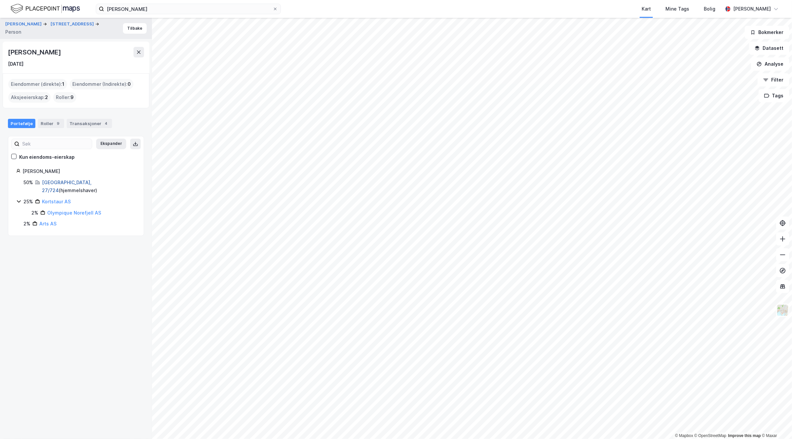
click at [54, 182] on link "Oslo, 27/724" at bounding box center [67, 187] width 50 height 14
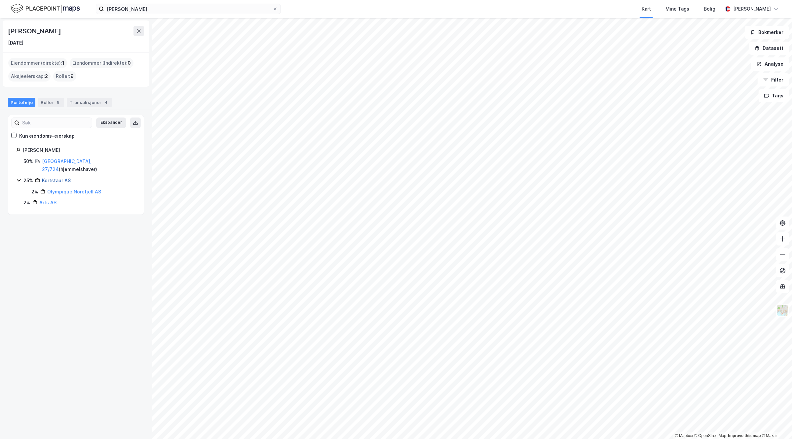
click at [51, 178] on link "Kortstaur AS" at bounding box center [56, 181] width 29 height 6
drag, startPoint x: 99, startPoint y: 28, endPoint x: -6, endPoint y: 26, distance: 105.0
click at [0, 26] on html "Charlotte Bang-Hansen Kart Mine Tags Bolig Tollef Lunaas © Mapbox © OpenStreetM…" at bounding box center [396, 219] width 792 height 439
copy div "© Mapbox © OpenStreetMap Improve this map © Maxar Viggo Henrik Bang-Hansen"
